Goal: Find contact information: Find contact information

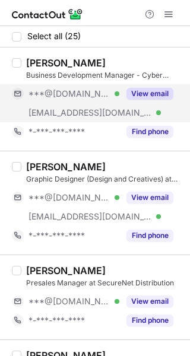
click at [146, 85] on div "View email" at bounding box center [146, 93] width 54 height 19
click at [123, 59] on div "[PERSON_NAME]" at bounding box center [104, 63] width 157 height 12
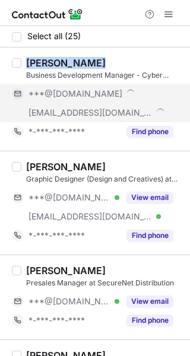
click at [123, 59] on div "[PERSON_NAME]" at bounding box center [104, 63] width 157 height 12
copy div "[PERSON_NAME]"
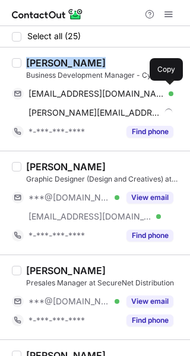
drag, startPoint x: 148, startPoint y: 88, endPoint x: 182, endPoint y: 94, distance: 34.9
click at [148, 88] on div "jithinpavithran91@gmail.com Verified" at bounding box center [100, 93] width 145 height 11
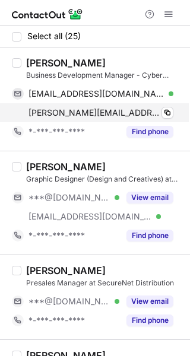
click at [91, 115] on span "jithin@securenetme.com" at bounding box center [94, 112] width 132 height 11
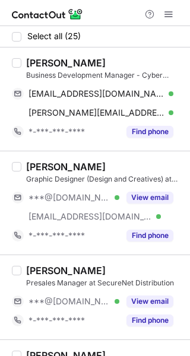
click at [162, 75] on div "Business Development Manager - Cyber Security at SecureNet Distribution" at bounding box center [104, 75] width 157 height 11
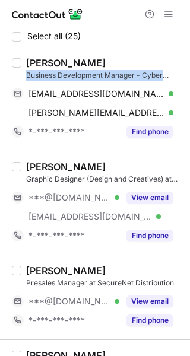
click at [162, 75] on div "Business Development Manager - Cyber Security at SecureNet Distribution" at bounding box center [104, 75] width 157 height 11
copy div "Business Development Manager - Cyber Security at SecureNet Distribution"
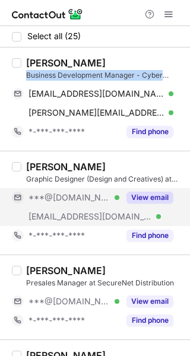
click at [137, 199] on button "View email" at bounding box center [149, 198] width 47 height 12
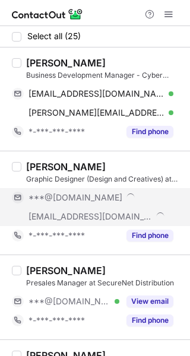
click at [116, 166] on div "Pharis Javed" at bounding box center [104, 167] width 157 height 12
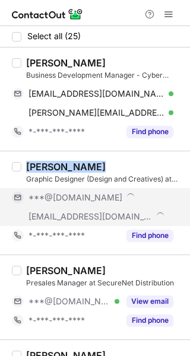
click at [116, 166] on div "Pharis Javed" at bounding box center [104, 167] width 157 height 12
copy div "Pharis Javed"
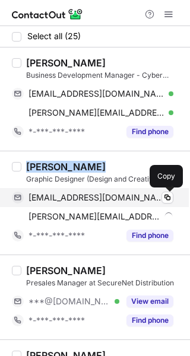
click at [130, 195] on span "pharisjaved92@gmail.com" at bounding box center [96, 197] width 136 height 11
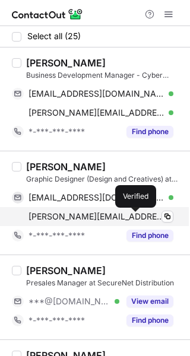
click at [169, 216] on div at bounding box center [171, 216] width 5 height 5
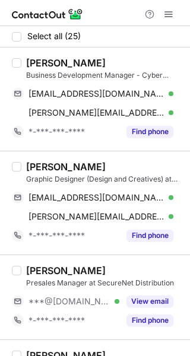
scroll to position [59, 0]
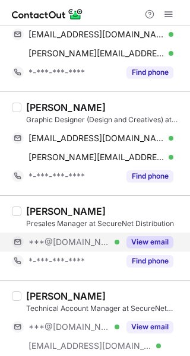
click at [150, 242] on button "View email" at bounding box center [149, 242] width 47 height 12
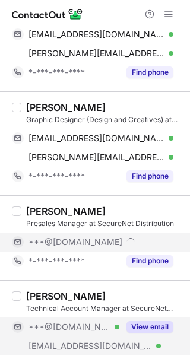
click at [144, 326] on button "View email" at bounding box center [149, 327] width 47 height 12
click at [97, 207] on div "[PERSON_NAME]" at bounding box center [104, 211] width 157 height 12
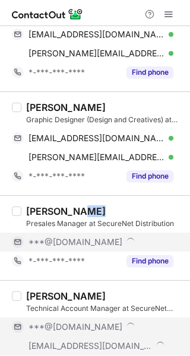
click at [97, 207] on div "[PERSON_NAME]" at bounding box center [104, 211] width 157 height 12
copy div "[PERSON_NAME]"
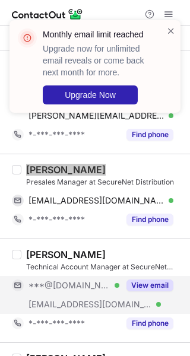
scroll to position [178, 0]
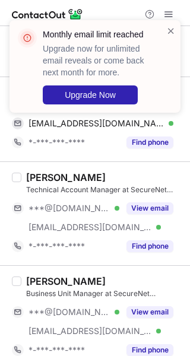
click at [120, 173] on div "[PERSON_NAME]" at bounding box center [104, 178] width 157 height 12
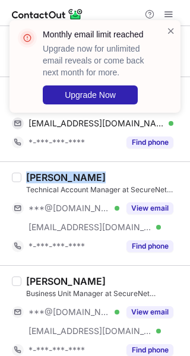
click at [120, 173] on div "[PERSON_NAME]" at bounding box center [104, 178] width 157 height 12
copy div "[PERSON_NAME]"
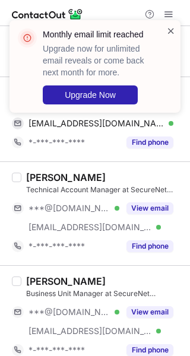
click at [171, 32] on span at bounding box center [170, 31] width 9 height 12
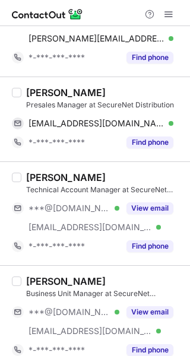
click at [115, 122] on div "Monthly email limit reached Upgrade now for unlimited email reveals or come bac…" at bounding box center [95, 71] width 190 height 126
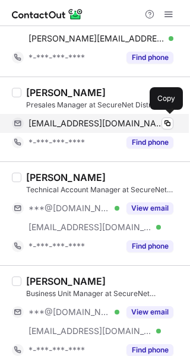
click at [117, 123] on span "farukhan177@gmail.com" at bounding box center [96, 123] width 136 height 11
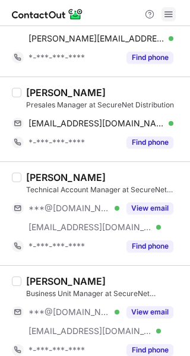
click at [162, 14] on button at bounding box center [168, 14] width 14 height 14
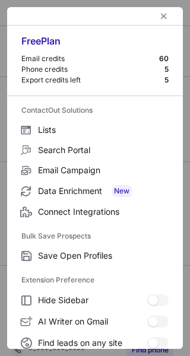
scroll to position [0, 0]
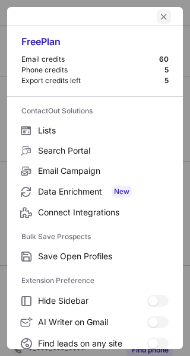
click at [157, 22] on button "left-button" at bounding box center [164, 16] width 14 height 14
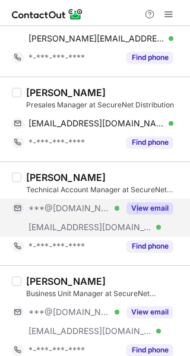
drag, startPoint x: 137, startPoint y: 200, endPoint x: 145, endPoint y: 224, distance: 25.2
click at [138, 200] on div "View email" at bounding box center [146, 208] width 54 height 19
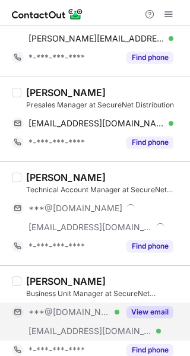
click at [156, 310] on button "View email" at bounding box center [149, 312] width 47 height 12
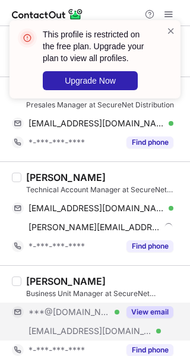
click at [126, 174] on div "[PERSON_NAME]" at bounding box center [104, 178] width 157 height 12
click at [126, 173] on div "[PERSON_NAME]" at bounding box center [104, 178] width 157 height 12
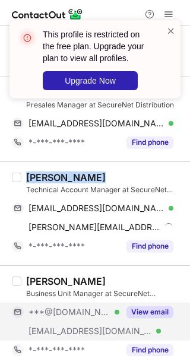
click at [126, 173] on div "[PERSON_NAME]" at bounding box center [104, 178] width 157 height 12
copy div "[PERSON_NAME]"
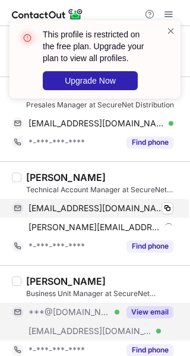
click at [130, 211] on div "watchmaddy@gmail.com Verified" at bounding box center [100, 208] width 145 height 11
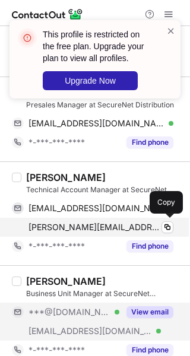
click at [131, 224] on span "mathialagan@securenetme.com" at bounding box center [94, 227] width 132 height 11
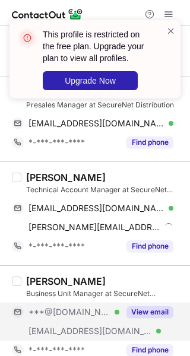
click at [147, 295] on div "Business Unit Manager at SecureNet Distribution" at bounding box center [104, 293] width 157 height 11
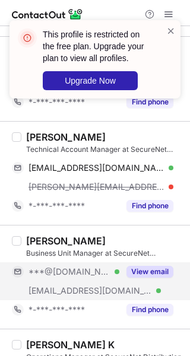
scroll to position [237, 0]
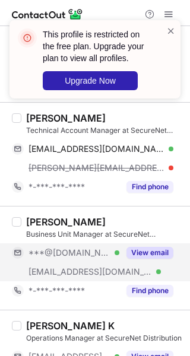
click at [113, 213] on div "Aparajita Guha Business Unit Manager at SecureNet Distribution ***@gmail.com Ve…" at bounding box center [95, 258] width 190 height 104
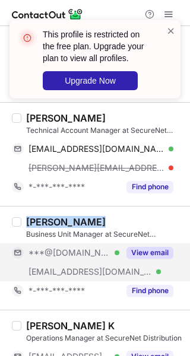
click at [113, 213] on div "Aparajita Guha Business Unit Manager at SecureNet Distribution ***@gmail.com Ve…" at bounding box center [95, 258] width 190 height 104
copy div "[PERSON_NAME]"
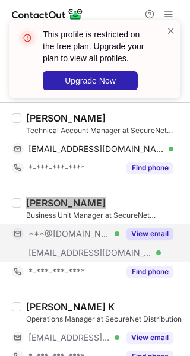
scroll to position [297, 0]
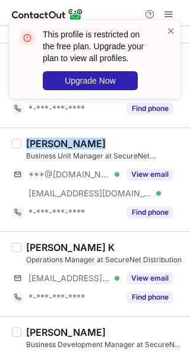
drag, startPoint x: 141, startPoint y: 278, endPoint x: 119, endPoint y: 252, distance: 33.7
click at [141, 278] on button "View email" at bounding box center [149, 278] width 47 height 12
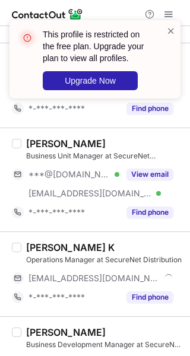
click at [112, 244] on div "[PERSON_NAME] K" at bounding box center [104, 248] width 157 height 12
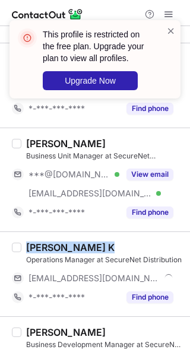
click at [112, 244] on div "[PERSON_NAME] K" at bounding box center [104, 248] width 157 height 12
copy div "[PERSON_NAME] K"
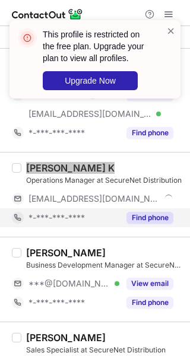
scroll to position [416, 0]
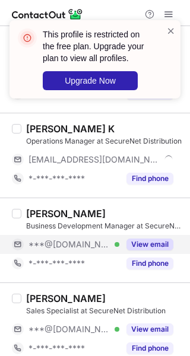
click at [140, 251] on div "View email" at bounding box center [146, 244] width 54 height 19
click at [132, 215] on div "[PERSON_NAME]" at bounding box center [104, 214] width 157 height 12
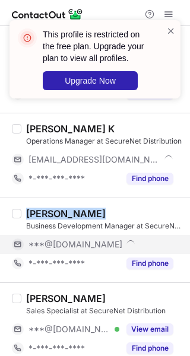
click at [132, 215] on div "[PERSON_NAME]" at bounding box center [104, 214] width 157 height 12
copy div "[PERSON_NAME]"
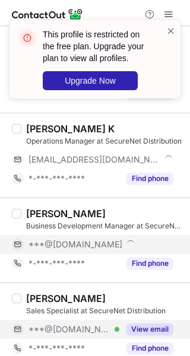
click at [145, 320] on div "View email" at bounding box center [146, 329] width 54 height 19
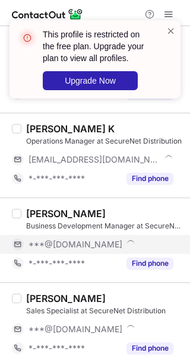
click at [119, 300] on div "[PERSON_NAME]" at bounding box center [104, 299] width 157 height 12
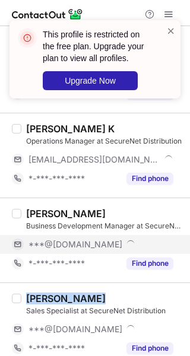
click at [119, 300] on div "[PERSON_NAME]" at bounding box center [104, 299] width 157 height 12
copy div "[PERSON_NAME]"
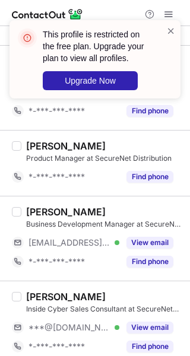
scroll to position [712, 0]
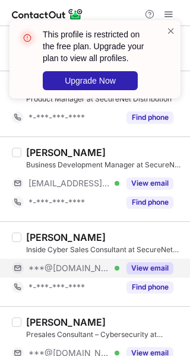
click at [130, 267] on button "View email" at bounding box center [149, 268] width 47 height 12
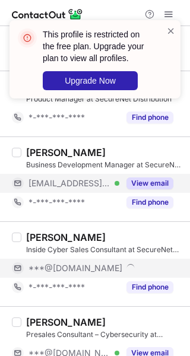
click at [134, 183] on button "View email" at bounding box center [149, 183] width 47 height 12
click at [79, 239] on div "[PERSON_NAME]" at bounding box center [104, 237] width 157 height 12
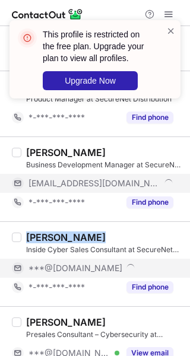
click at [79, 239] on div "[PERSON_NAME]" at bounding box center [104, 237] width 157 height 12
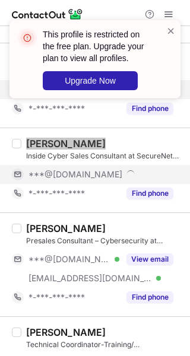
scroll to position [831, 0]
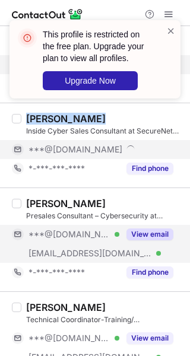
click at [146, 231] on button "View email" at bounding box center [149, 235] width 47 height 12
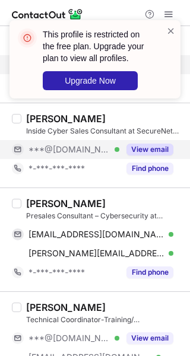
click at [130, 202] on div "Stephen Musprett" at bounding box center [104, 204] width 157 height 12
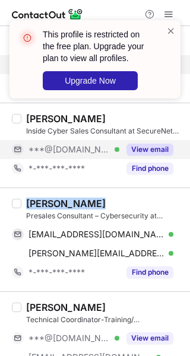
click at [130, 202] on div "Stephen Musprett" at bounding box center [104, 204] width 157 height 12
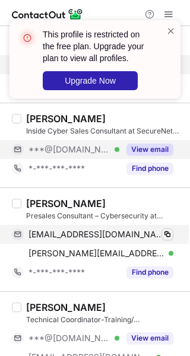
drag, startPoint x: 149, startPoint y: 227, endPoint x: 167, endPoint y: 233, distance: 19.5
click at [149, 229] on div "stephenmusprett@gmail.com Verified" at bounding box center [100, 234] width 145 height 11
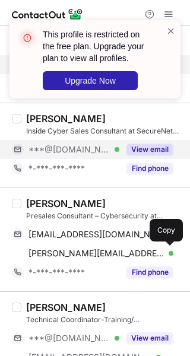
drag, startPoint x: 161, startPoint y: 253, endPoint x: 185, endPoint y: 258, distance: 23.5
click at [161, 253] on button at bounding box center [167, 254] width 12 height 12
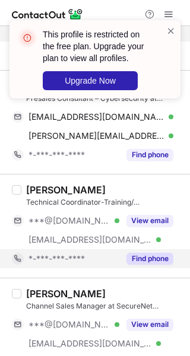
scroll to position [950, 0]
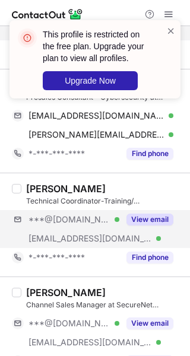
click at [150, 227] on div "***@gmail.com Verified ***@securenetme.com Verified View email" at bounding box center [97, 229] width 171 height 38
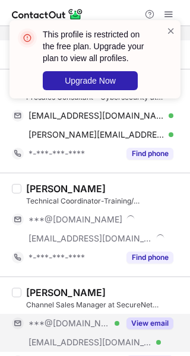
click at [151, 318] on button "View email" at bounding box center [149, 324] width 47 height 12
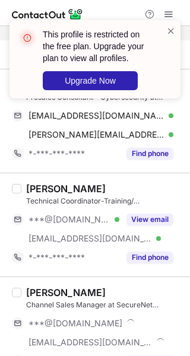
click at [120, 186] on div "Hira Naseem" at bounding box center [104, 189] width 157 height 12
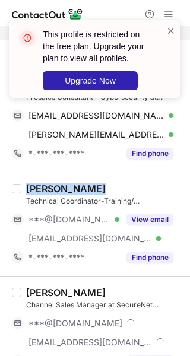
click at [120, 186] on div "Hira Naseem" at bounding box center [104, 189] width 157 height 12
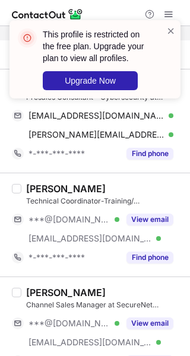
click at [100, 283] on div "Mohammad Akram Khan Channel Sales Manager at SecureNet Distribution ***@gmail.c…" at bounding box center [95, 329] width 190 height 104
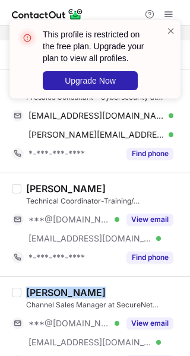
click at [100, 283] on div "Mohammad Akram Khan Channel Sales Manager at SecureNet Distribution ***@gmail.c…" at bounding box center [95, 329] width 190 height 104
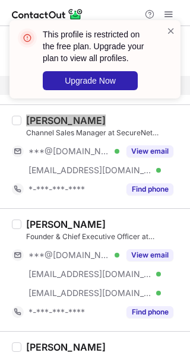
scroll to position [1128, 0]
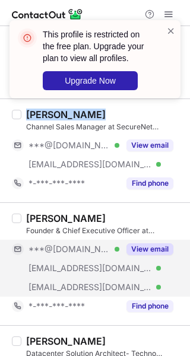
click at [139, 250] on button "View email" at bounding box center [149, 249] width 47 height 12
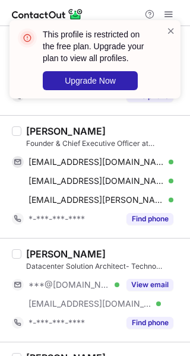
scroll to position [1247, 0]
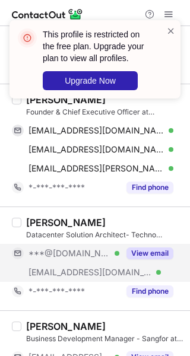
click at [142, 258] on div "View email" at bounding box center [146, 253] width 54 height 19
click at [145, 220] on div "samentemurty Sadasivan" at bounding box center [104, 223] width 157 height 12
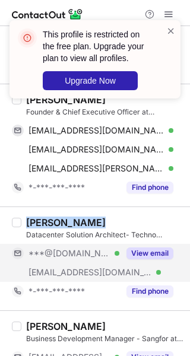
click at [145, 220] on div "samentemurty Sadasivan" at bounding box center [104, 223] width 157 height 12
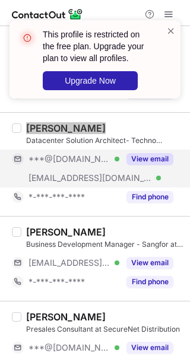
scroll to position [1365, 0]
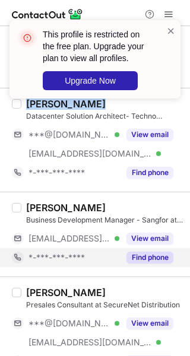
drag, startPoint x: 150, startPoint y: 238, endPoint x: 145, endPoint y: 252, distance: 15.0
click at [150, 238] on button "View email" at bounding box center [149, 239] width 47 height 12
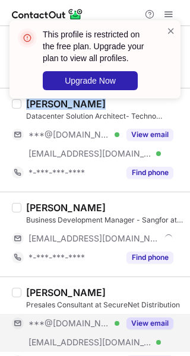
click at [131, 324] on button "View email" at bounding box center [149, 324] width 47 height 12
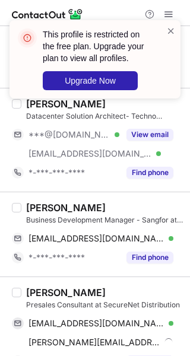
click at [99, 207] on div "Rashida Muhammad" at bounding box center [66, 208] width 80 height 12
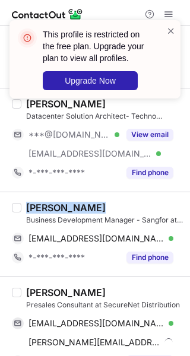
click at [99, 207] on div "Rashida Muhammad" at bounding box center [66, 208] width 80 height 12
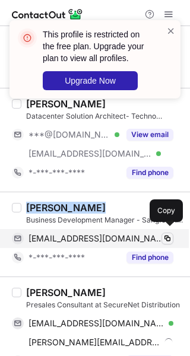
drag, startPoint x: 127, startPoint y: 233, endPoint x: 167, endPoint y: 240, distance: 40.3
click at [127, 233] on span "rashida.muhammad@securenetme.com" at bounding box center [96, 238] width 136 height 11
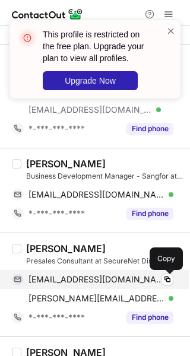
scroll to position [1425, 0]
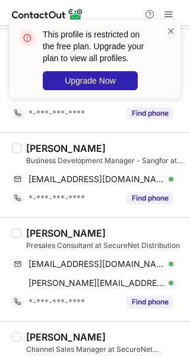
click at [92, 234] on div "Husain Babuji" at bounding box center [104, 233] width 157 height 12
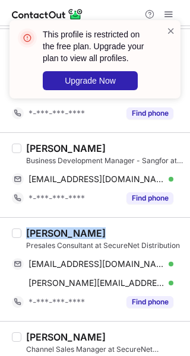
click at [92, 234] on div "Husain Babuji" at bounding box center [104, 233] width 157 height 12
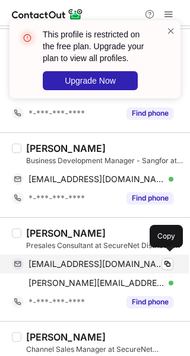
click at [156, 268] on div "husmadrid@gmail.com Verified Copy" at bounding box center [92, 264] width 161 height 19
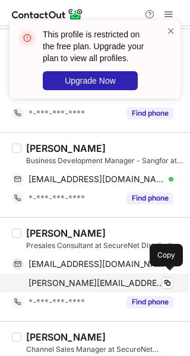
drag, startPoint x: 91, startPoint y: 275, endPoint x: 174, endPoint y: 275, distance: 83.1
click at [91, 278] on span "husain@securenetme.com" at bounding box center [96, 283] width 136 height 11
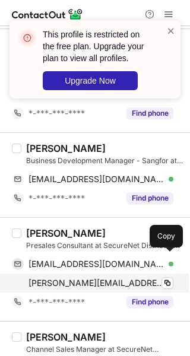
scroll to position [1543, 0]
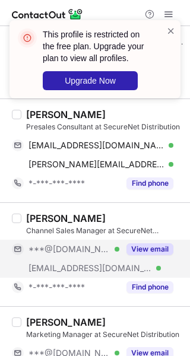
drag, startPoint x: 135, startPoint y: 251, endPoint x: 129, endPoint y: 246, distance: 8.1
click at [135, 251] on button "View email" at bounding box center [149, 249] width 47 height 12
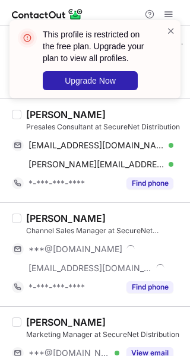
click at [113, 226] on div "Channel Sales Manager at SecureNet Distribution" at bounding box center [104, 231] width 157 height 11
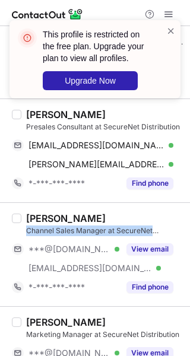
click at [113, 226] on div "Channel Sales Manager at SecureNet Distribution" at bounding box center [104, 231] width 157 height 11
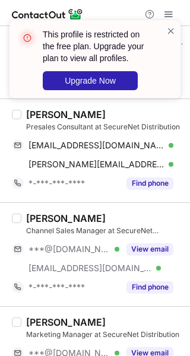
click at [106, 217] on div "Mohammed Mehfooz Sheikh" at bounding box center [66, 219] width 80 height 12
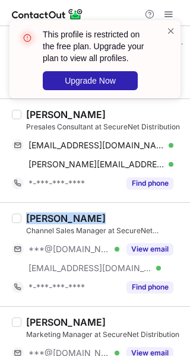
click at [106, 217] on div "Mohammed Mehfooz Sheikh" at bounding box center [66, 219] width 80 height 12
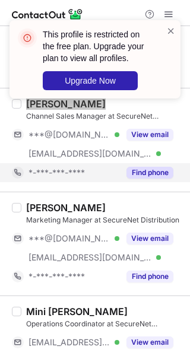
scroll to position [1662, 0]
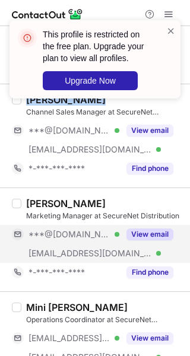
click at [147, 231] on button "View email" at bounding box center [149, 235] width 47 height 12
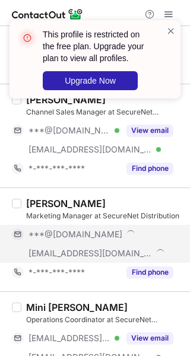
click at [114, 200] on div "Afifa Attar" at bounding box center [104, 204] width 157 height 12
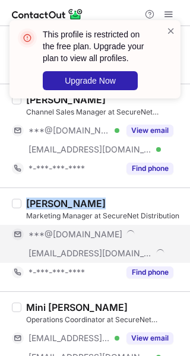
click at [114, 200] on div "Afifa Attar" at bounding box center [104, 204] width 157 height 12
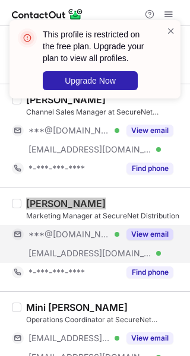
scroll to position [1721, 0]
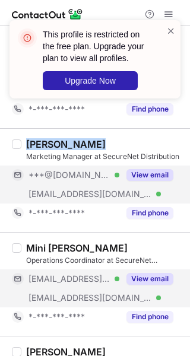
click at [141, 278] on button "View email" at bounding box center [149, 279] width 47 height 12
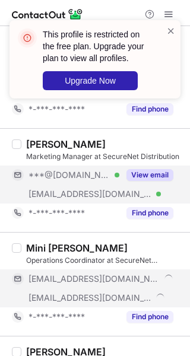
click at [107, 242] on div "Mini Thomas" at bounding box center [104, 248] width 157 height 12
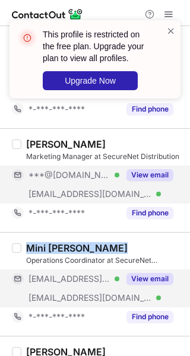
click at [107, 242] on div "Mini Thomas" at bounding box center [104, 248] width 157 height 12
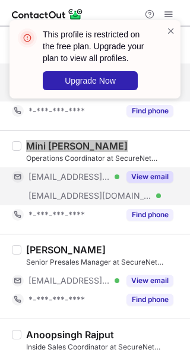
scroll to position [1840, 0]
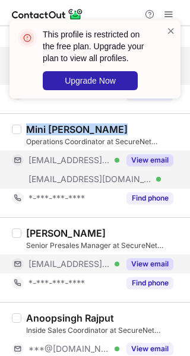
click at [132, 258] on button "View email" at bounding box center [149, 264] width 47 height 12
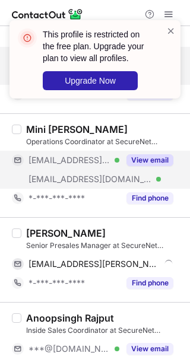
click at [119, 227] on div "Nikhil Mahalingam" at bounding box center [104, 233] width 157 height 12
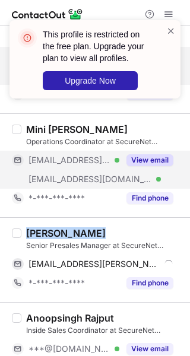
click at [119, 227] on div "Nikhil Mahalingam" at bounding box center [104, 233] width 157 height 12
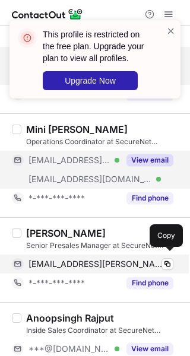
drag, startPoint x: 122, startPoint y: 256, endPoint x: 179, endPoint y: 264, distance: 57.0
click at [122, 259] on span "nikhil.mahalingam@securenetme.com" at bounding box center [96, 264] width 136 height 11
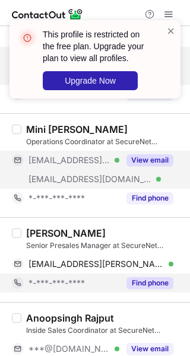
scroll to position [1959, 0]
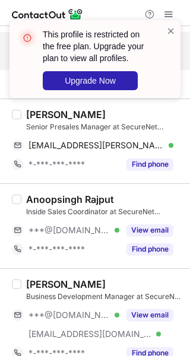
drag, startPoint x: 157, startPoint y: 220, endPoint x: 145, endPoint y: 256, distance: 38.1
click at [158, 224] on button "View email" at bounding box center [149, 230] width 47 height 12
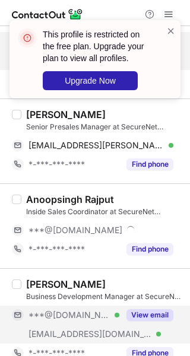
click at [139, 312] on button "View email" at bounding box center [149, 315] width 47 height 12
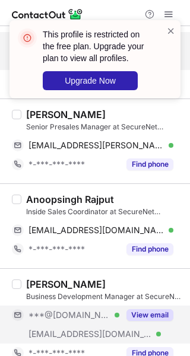
click at [96, 196] on div "Anoopsingh Rajput" at bounding box center [70, 200] width 88 height 12
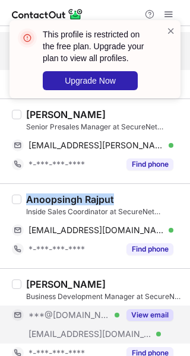
click at [96, 196] on div "Anoopsingh Rajput" at bounding box center [70, 200] width 88 height 12
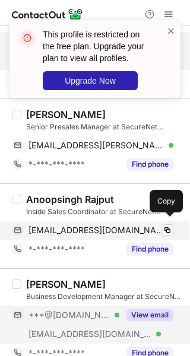
click at [115, 221] on div "sonatadrifting@gmail.com Verified Copy" at bounding box center [92, 230] width 161 height 19
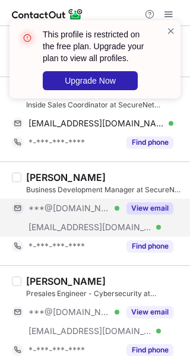
scroll to position [2074, 0]
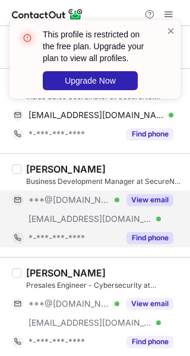
drag, startPoint x: 161, startPoint y: 205, endPoint x: 150, endPoint y: 230, distance: 26.6
click at [161, 205] on div "***@gmail.com Verified ***@securenetme.com Verified View email" at bounding box center [97, 210] width 171 height 38
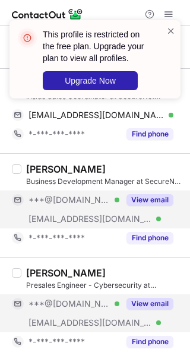
click at [147, 294] on div "View email" at bounding box center [146, 303] width 54 height 19
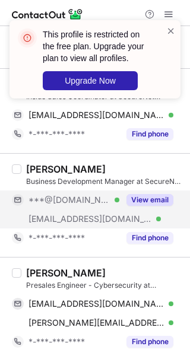
click at [118, 176] on div "Business Development Manager at SecureNet Distribution" at bounding box center [104, 181] width 157 height 11
click at [105, 163] on div "Shifa Razack" at bounding box center [104, 169] width 157 height 12
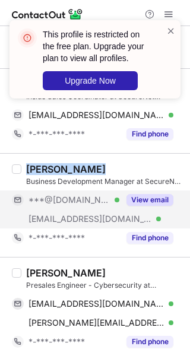
click at [105, 163] on div "Shifa Razack" at bounding box center [104, 169] width 157 height 12
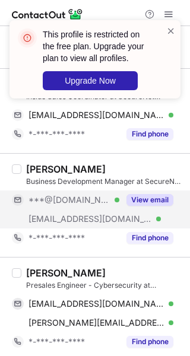
click at [97, 267] on div "Philip Josh Mathew" at bounding box center [66, 273] width 80 height 12
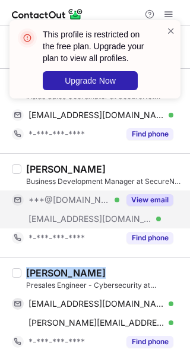
click at [97, 267] on div "Philip Josh Mathew" at bounding box center [66, 273] width 80 height 12
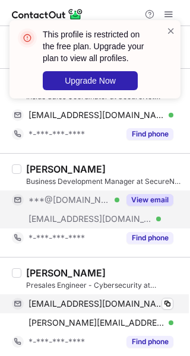
click at [147, 294] on div "philipjoshmathew@gmail.com Verified Copy" at bounding box center [92, 303] width 161 height 19
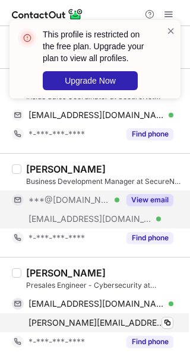
click at [139, 321] on span "philip.mathew@securenetme.com" at bounding box center [96, 323] width 136 height 11
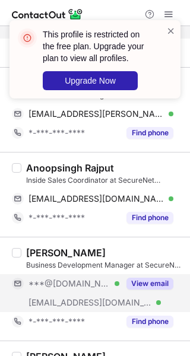
scroll to position [1955, 0]
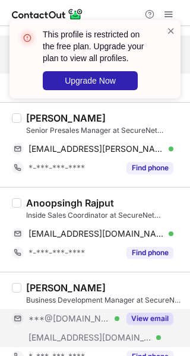
click at [169, 37] on div at bounding box center [170, 59] width 9 height 69
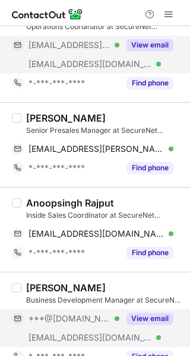
click at [167, 31] on span at bounding box center [170, 31] width 9 height 12
click at [166, 12] on span at bounding box center [168, 13] width 9 height 9
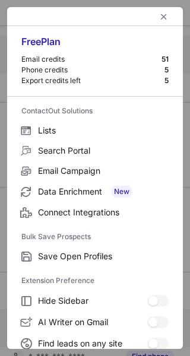
click at [168, 11] on div at bounding box center [95, 16] width 176 height 19
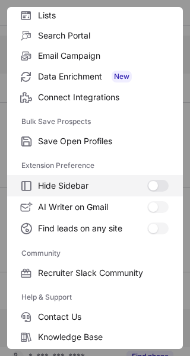
scroll to position [182, 0]
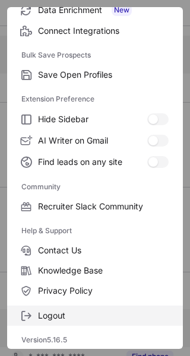
click at [47, 316] on span "Logout" at bounding box center [103, 315] width 131 height 11
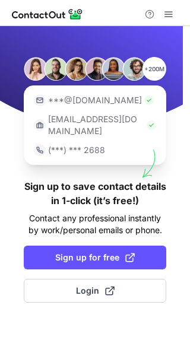
click at [98, 297] on div "+200M ***@gmail.com ***@company.com (***) *** 2688 Sign up to save contact deta…" at bounding box center [95, 191] width 190 height 330
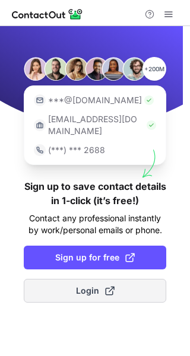
click at [104, 288] on button "Login" at bounding box center [95, 291] width 142 height 24
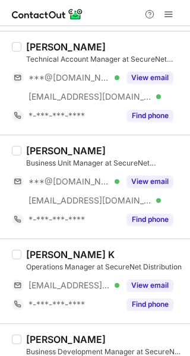
scroll to position [356, 0]
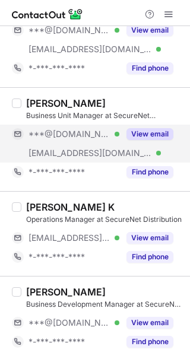
click at [150, 126] on div "View email" at bounding box center [146, 134] width 54 height 19
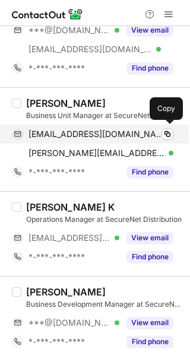
click at [92, 129] on span "[EMAIL_ADDRESS][DOMAIN_NAME]" at bounding box center [96, 134] width 136 height 11
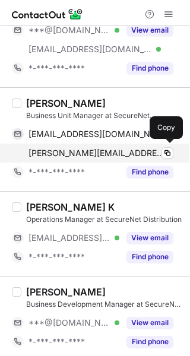
drag, startPoint x: 81, startPoint y: 152, endPoint x: 94, endPoint y: 144, distance: 15.5
click at [81, 152] on span "aparajita.guha@securenetme.com" at bounding box center [96, 153] width 136 height 11
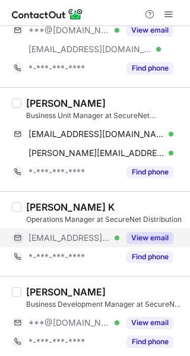
click at [144, 237] on button "View email" at bounding box center [149, 238] width 47 height 12
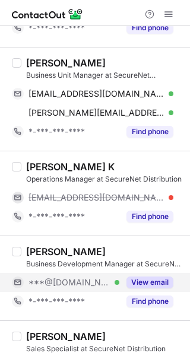
scroll to position [416, 0]
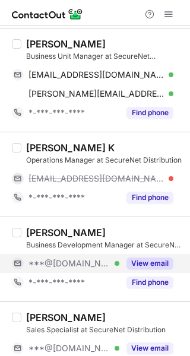
click at [146, 260] on button "View email" at bounding box center [149, 264] width 47 height 12
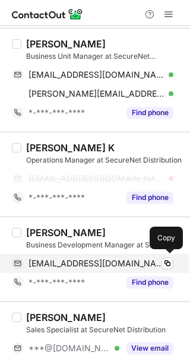
click at [93, 259] on span "abhishekm3@gmail.com" at bounding box center [96, 263] width 136 height 11
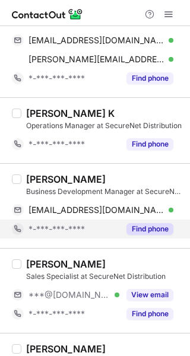
scroll to position [534, 0]
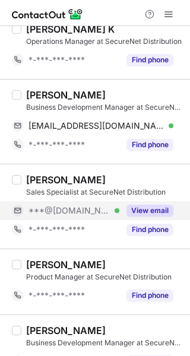
drag, startPoint x: 138, startPoint y: 201, endPoint x: 119, endPoint y: 206, distance: 19.0
click at [138, 201] on div "View email" at bounding box center [146, 210] width 54 height 19
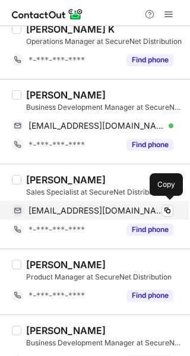
click at [82, 207] on span "sana2002shaik@gmail.com" at bounding box center [96, 210] width 136 height 11
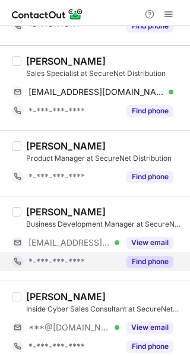
scroll to position [712, 0]
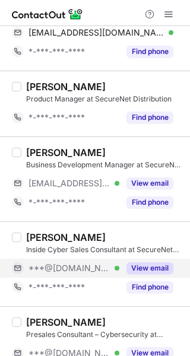
click at [132, 259] on div "View email" at bounding box center [146, 268] width 54 height 19
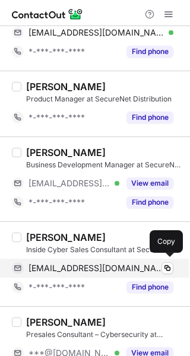
click at [72, 263] on span "giyashefin@gmail.com" at bounding box center [96, 268] width 136 height 11
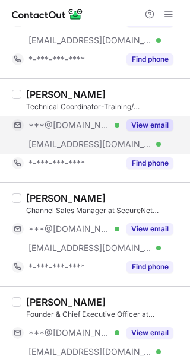
scroll to position [1068, 0]
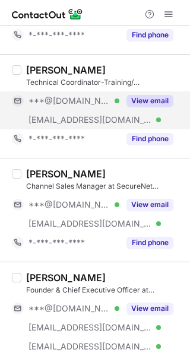
click at [146, 105] on div "View email" at bounding box center [146, 100] width 54 height 19
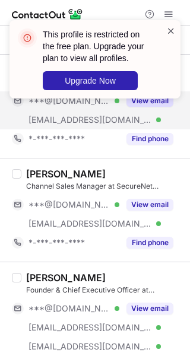
click at [175, 31] on span at bounding box center [170, 31] width 9 height 12
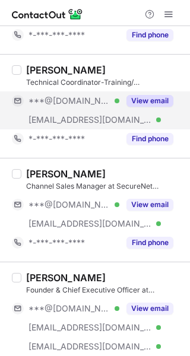
click at [168, 16] on div "This profile is restricted on the free plan. Upgrade your plan to view all prof…" at bounding box center [95, 64] width 190 height 112
click at [168, 15] on div "This profile is restricted on the free plan. Upgrade your plan to view all prof…" at bounding box center [95, 20] width 190 height 24
click at [172, 9] on span at bounding box center [168, 13] width 9 height 9
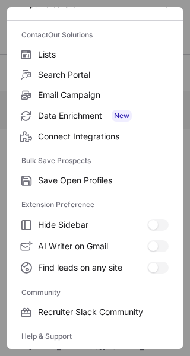
scroll to position [182, 0]
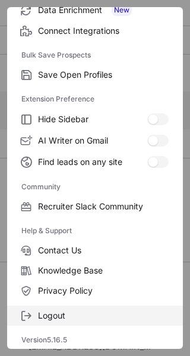
click at [72, 311] on span "Logout" at bounding box center [103, 315] width 131 height 11
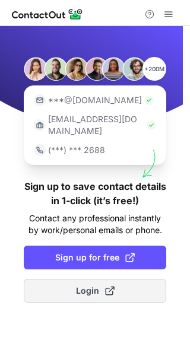
click at [101, 285] on span "Login" at bounding box center [95, 291] width 39 height 12
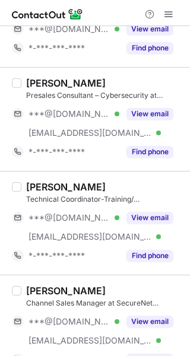
scroll to position [1057, 0]
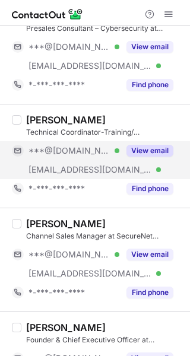
click at [153, 154] on button "View email" at bounding box center [149, 151] width 47 height 12
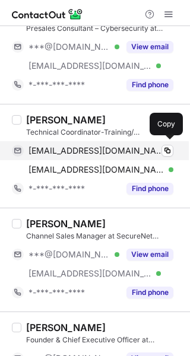
click at [94, 151] on span "[EMAIL_ADDRESS][DOMAIN_NAME]" at bounding box center [96, 150] width 136 height 11
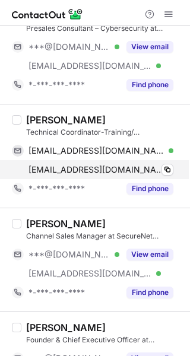
scroll to position [1038, 0]
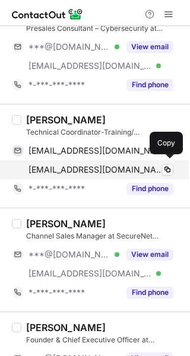
click at [102, 160] on div "[EMAIL_ADDRESS][DOMAIN_NAME] Verified Copy" at bounding box center [92, 169] width 161 height 19
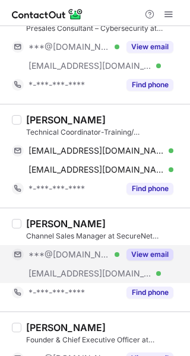
click at [141, 252] on button "View email" at bounding box center [149, 255] width 47 height 12
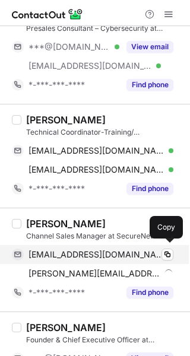
click at [72, 250] on span "[EMAIL_ADDRESS][DOMAIN_NAME]" at bounding box center [96, 254] width 136 height 11
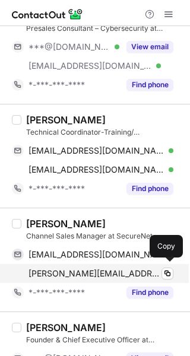
click at [69, 273] on span "mohammad@securenetme.com" at bounding box center [94, 273] width 132 height 11
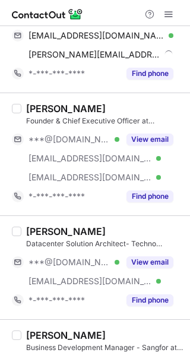
scroll to position [1275, 0]
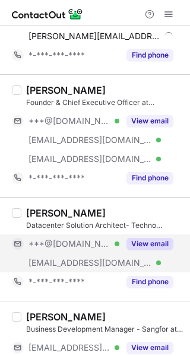
click at [156, 238] on button "View email" at bounding box center [149, 244] width 47 height 12
click at [85, 234] on div "***@[DOMAIN_NAME]" at bounding box center [92, 243] width 161 height 19
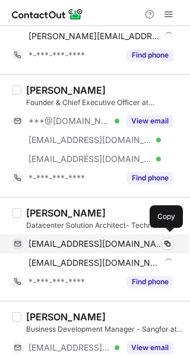
click at [84, 240] on span "sam_murthy@hotmail.com" at bounding box center [96, 244] width 136 height 11
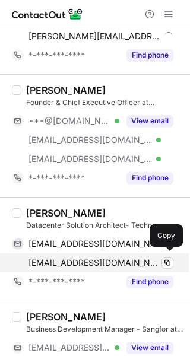
click at [104, 262] on span "samentemurty@securenetme.com" at bounding box center [94, 263] width 132 height 11
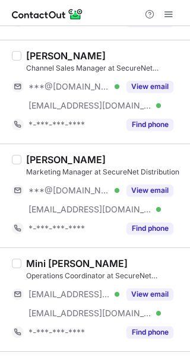
scroll to position [1750, 0]
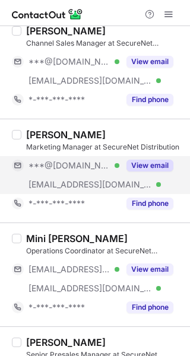
click at [143, 161] on button "View email" at bounding box center [149, 166] width 47 height 12
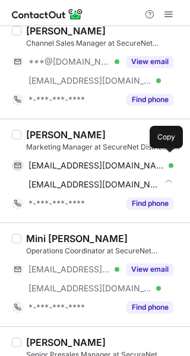
click at [81, 163] on span "fifashaikh121@gmail.com" at bounding box center [96, 165] width 136 height 11
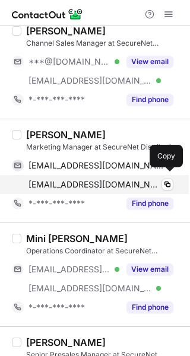
drag, startPoint x: 88, startPoint y: 185, endPoint x: 141, endPoint y: 189, distance: 52.4
click at [88, 185] on span "afifa@securenetme.com" at bounding box center [94, 184] width 132 height 11
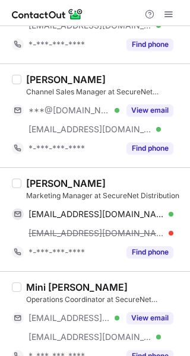
scroll to position [1691, 0]
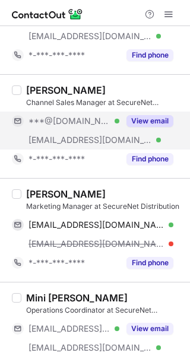
click at [161, 117] on button "View email" at bounding box center [149, 121] width 47 height 12
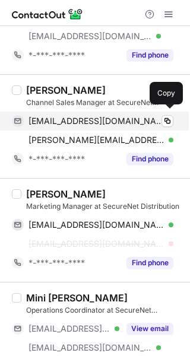
click at [76, 117] on span "mmahfooz958@hotmail.com" at bounding box center [96, 121] width 136 height 11
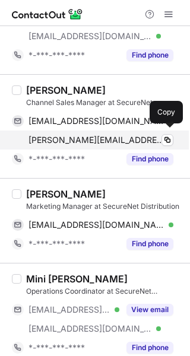
click at [48, 135] on span "mohammed.mehfooz@securenetme.com" at bounding box center [96, 140] width 136 height 11
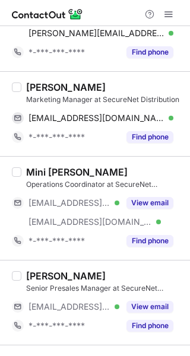
scroll to position [1809, 0]
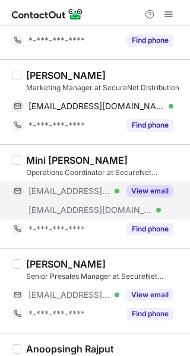
drag, startPoint x: 154, startPoint y: 182, endPoint x: 139, endPoint y: 183, distance: 14.4
click at [154, 185] on button "View email" at bounding box center [149, 191] width 47 height 12
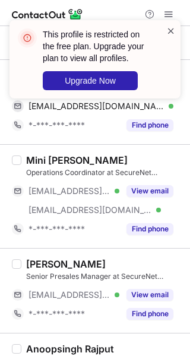
click at [171, 28] on span at bounding box center [170, 31] width 9 height 12
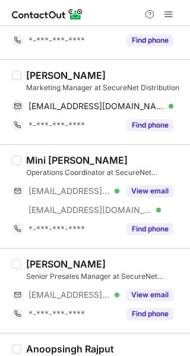
click at [172, 11] on div "This profile is restricted on the free plan. Upgrade your plan to view all prof…" at bounding box center [95, 20] width 190 height 24
click at [172, 11] on span at bounding box center [168, 13] width 9 height 9
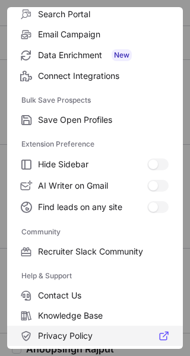
scroll to position [182, 0]
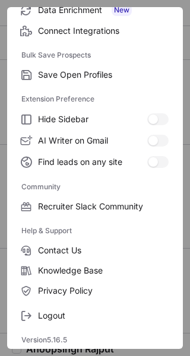
click at [62, 329] on div "Free Plan Email credits 57 Phone credits 5 Export credits left 5 ContactOut Sol…" at bounding box center [95, 178] width 176 height 342
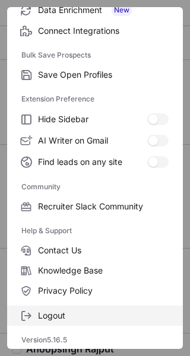
click at [61, 313] on span "Logout" at bounding box center [103, 315] width 131 height 11
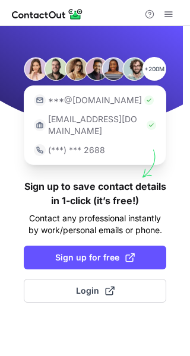
click at [60, 315] on div "+200M ***@gmail.com ***@company.com (***) *** 2688 Sign up to save contact deta…" at bounding box center [95, 191] width 190 height 330
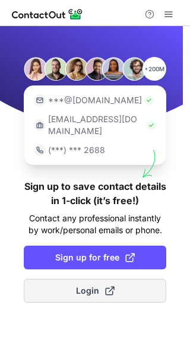
click at [81, 288] on button "Login" at bounding box center [95, 291] width 142 height 24
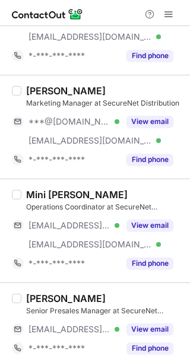
scroll to position [1821, 0]
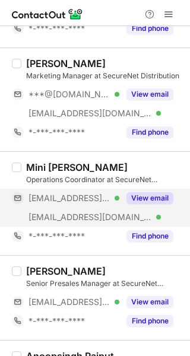
click at [123, 192] on div "View email" at bounding box center [146, 198] width 54 height 19
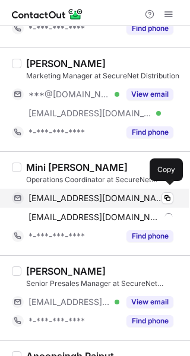
click at [102, 193] on span "mini_cthomas@rediffmail.com" at bounding box center [96, 198] width 136 height 11
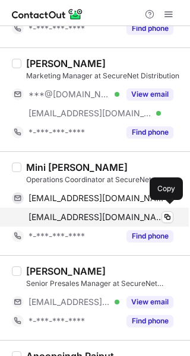
drag, startPoint x: 60, startPoint y: 212, endPoint x: 74, endPoint y: 212, distance: 14.2
click at [60, 212] on span "mini@securenetme.com" at bounding box center [96, 217] width 136 height 11
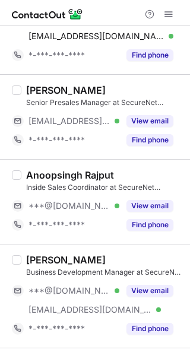
scroll to position [2059, 0]
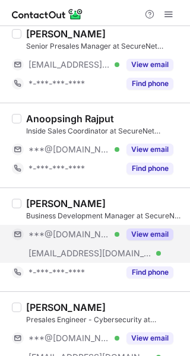
drag, startPoint x: 156, startPoint y: 227, endPoint x: 150, endPoint y: 225, distance: 6.2
click at [156, 229] on button "View email" at bounding box center [149, 235] width 47 height 12
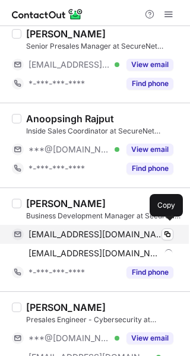
click at [113, 229] on span "shifarazack1@gmail.com" at bounding box center [96, 234] width 136 height 11
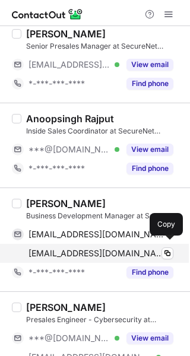
drag, startPoint x: 106, startPoint y: 244, endPoint x: 122, endPoint y: 242, distance: 15.6
click at [107, 248] on span "shifa@securenetme.com" at bounding box center [96, 253] width 136 height 11
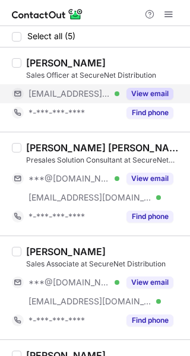
click at [147, 89] on button "View email" at bounding box center [149, 94] width 47 height 12
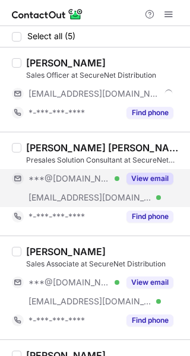
click at [131, 173] on button "View email" at bounding box center [149, 179] width 47 height 12
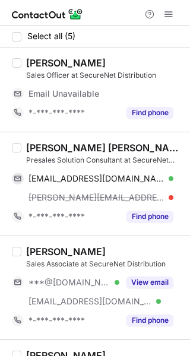
click at [125, 142] on div "Burhanuddin Zohair" at bounding box center [104, 148] width 157 height 12
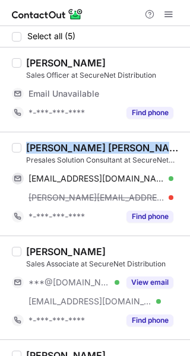
click at [125, 142] on div "Burhanuddin Zohair" at bounding box center [104, 148] width 157 height 12
copy div "Burhanuddin Zohair"
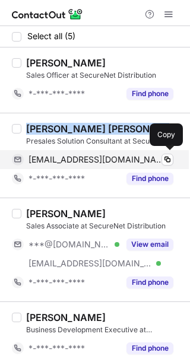
drag, startPoint x: 119, startPoint y: 160, endPoint x: 187, endPoint y: 157, distance: 67.7
click at [119, 160] on span "burhan.ssuet@hotmail.com" at bounding box center [96, 159] width 136 height 11
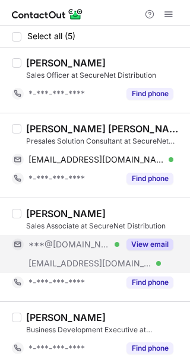
click at [153, 247] on button "View email" at bounding box center [149, 245] width 47 height 12
click at [106, 208] on div "Michelle Ray" at bounding box center [104, 214] width 157 height 12
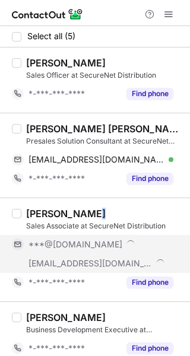
click at [106, 208] on div "Michelle Ray" at bounding box center [104, 214] width 157 height 12
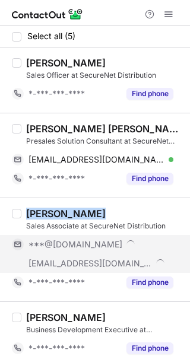
click at [106, 208] on div "Michelle Ray" at bounding box center [104, 214] width 157 height 12
copy div "Michelle Ray"
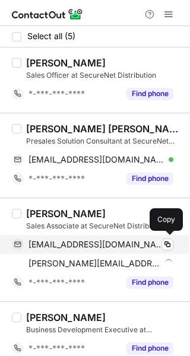
click at [111, 247] on span "gumimpe1992@gmail.com" at bounding box center [96, 244] width 136 height 11
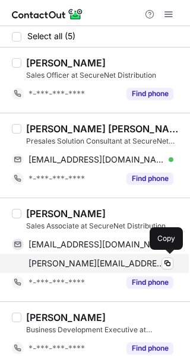
click at [66, 260] on span "michelle@securenetme.com" at bounding box center [96, 263] width 136 height 11
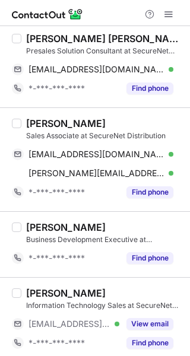
scroll to position [95, 0]
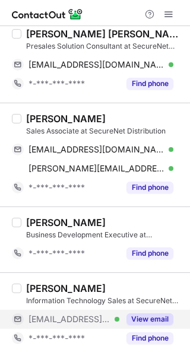
click at [134, 319] on button "View email" at bounding box center [149, 319] width 47 height 12
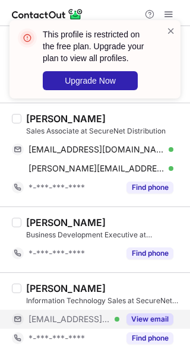
click at [110, 292] on div "Anoop Rajput" at bounding box center [104, 289] width 157 height 12
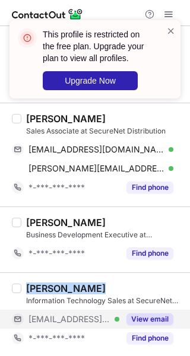
click at [110, 292] on div "Anoop Rajput" at bounding box center [104, 289] width 157 height 12
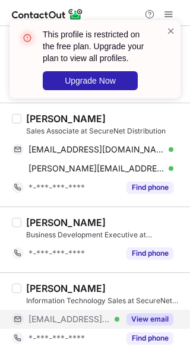
click at [176, 27] on div "This profile is restricted on the free plan. Upgrade your plan to view all prof…" at bounding box center [94, 59] width 171 height 78
click at [169, 37] on div at bounding box center [170, 59] width 9 height 69
